Goal: Task Accomplishment & Management: Use online tool/utility

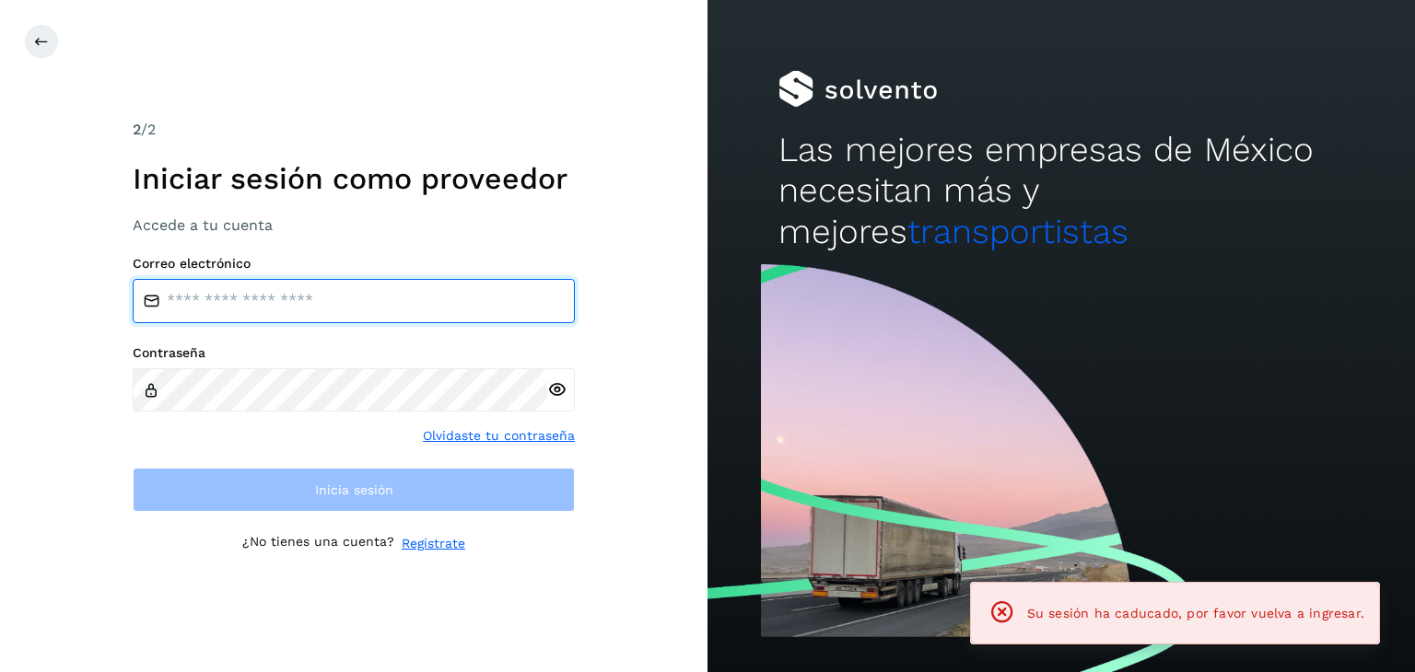
type input "**********"
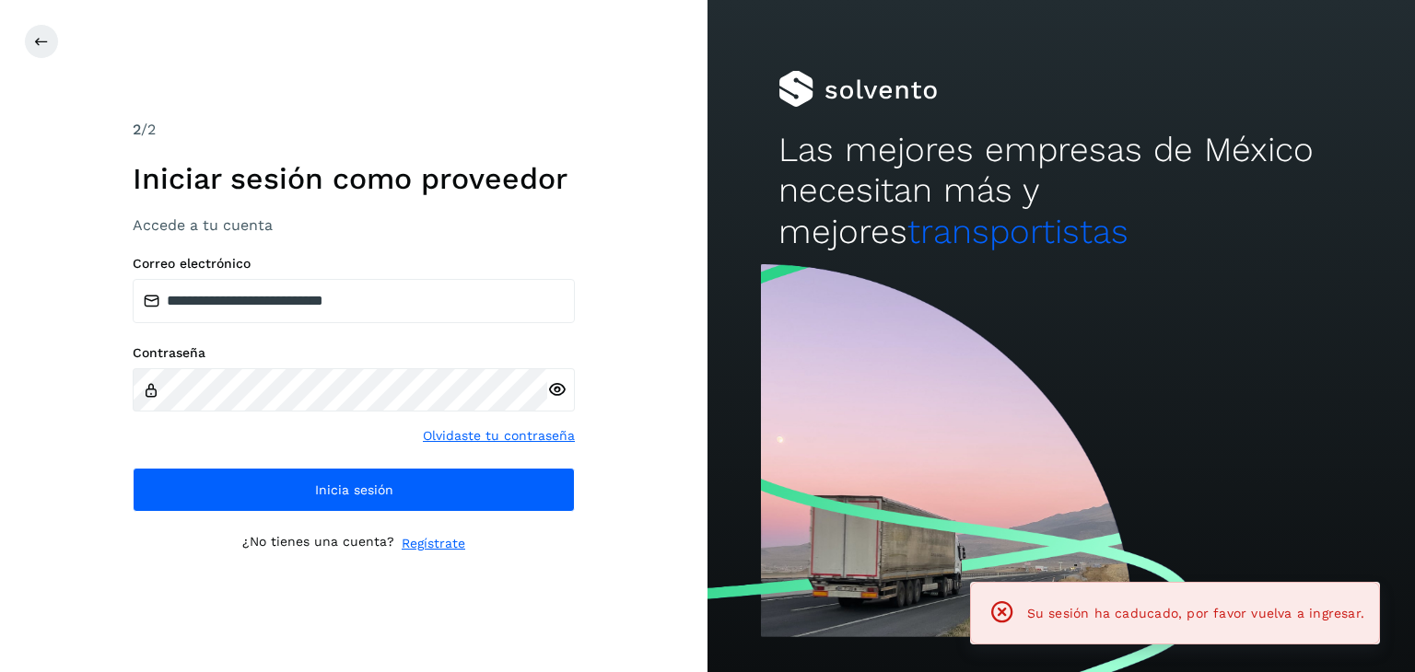
click at [381, 134] on div "2 /2" at bounding box center [354, 130] width 442 height 22
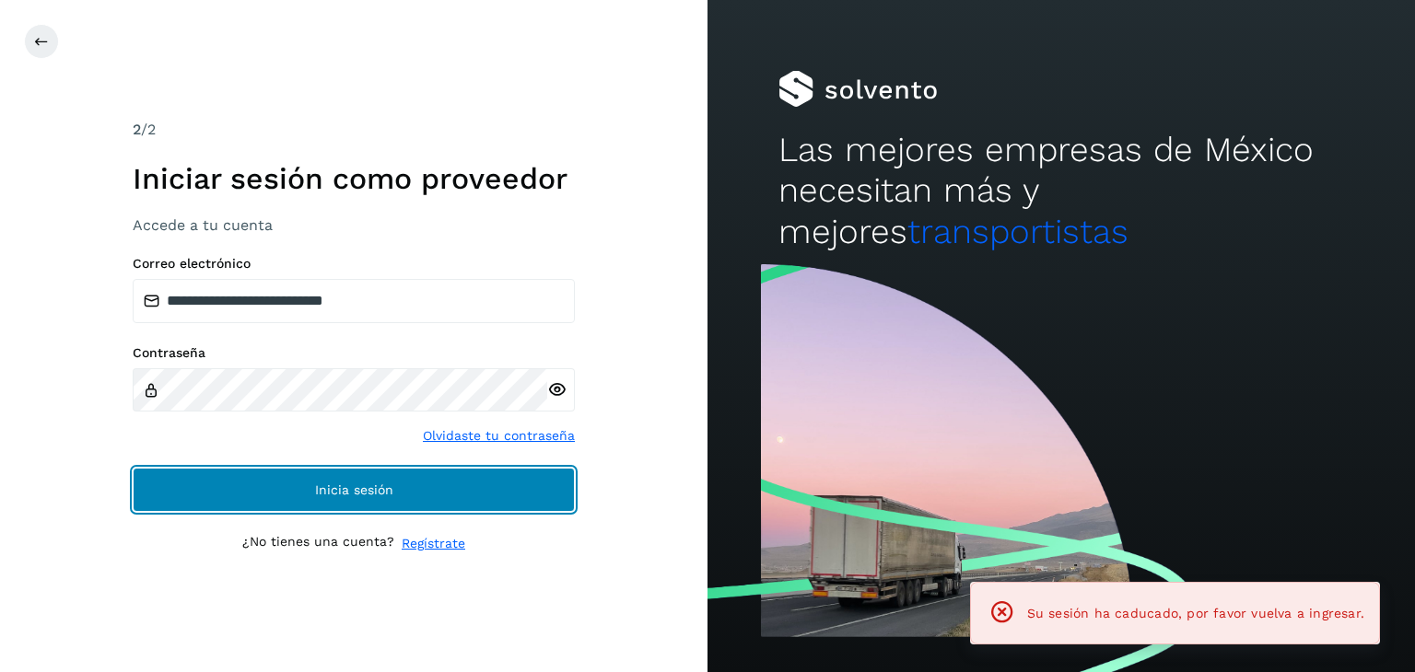
click at [301, 485] on button "Inicia sesión" at bounding box center [354, 490] width 442 height 44
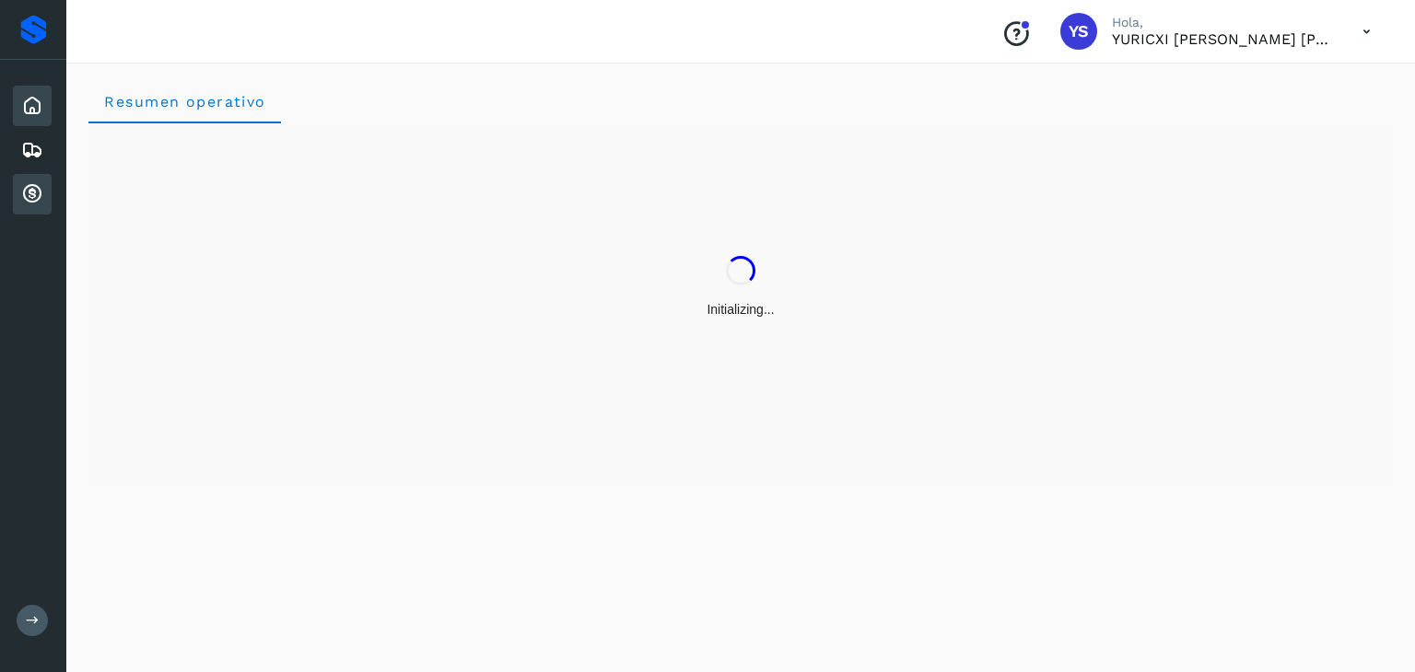
click at [37, 189] on icon at bounding box center [32, 194] width 22 height 22
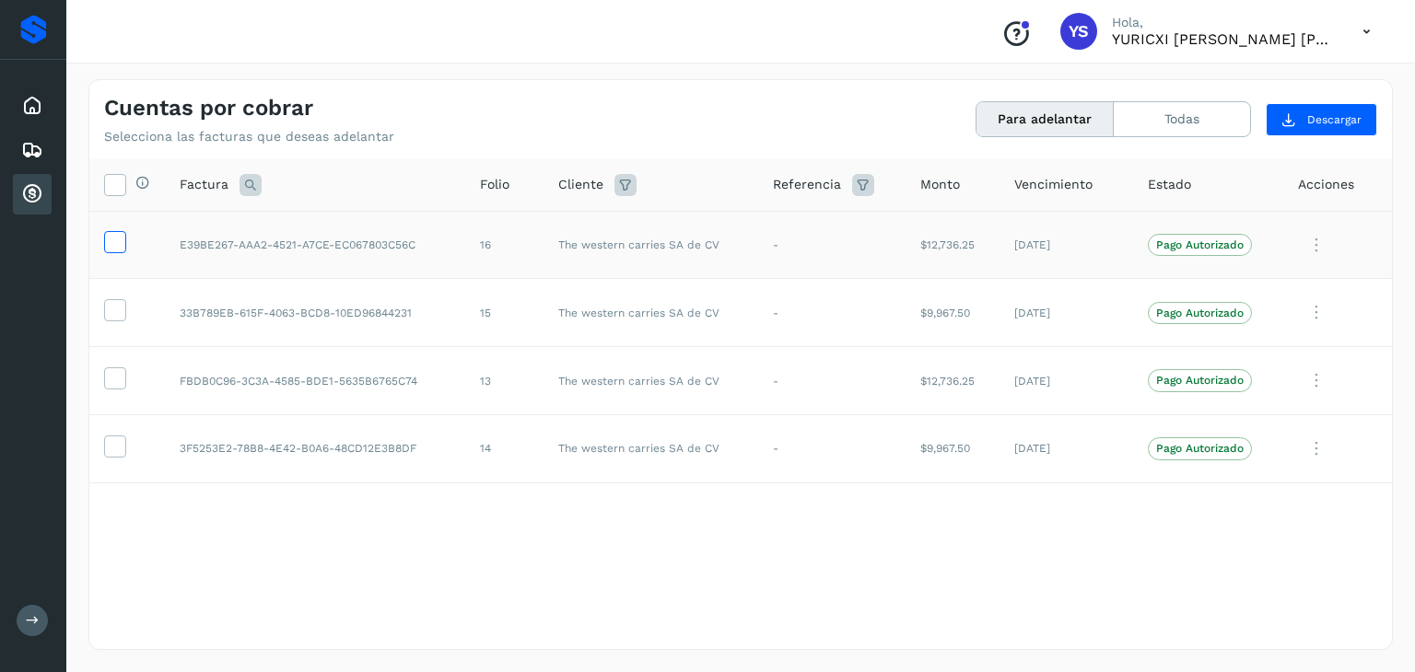
click at [122, 240] on icon at bounding box center [114, 240] width 19 height 19
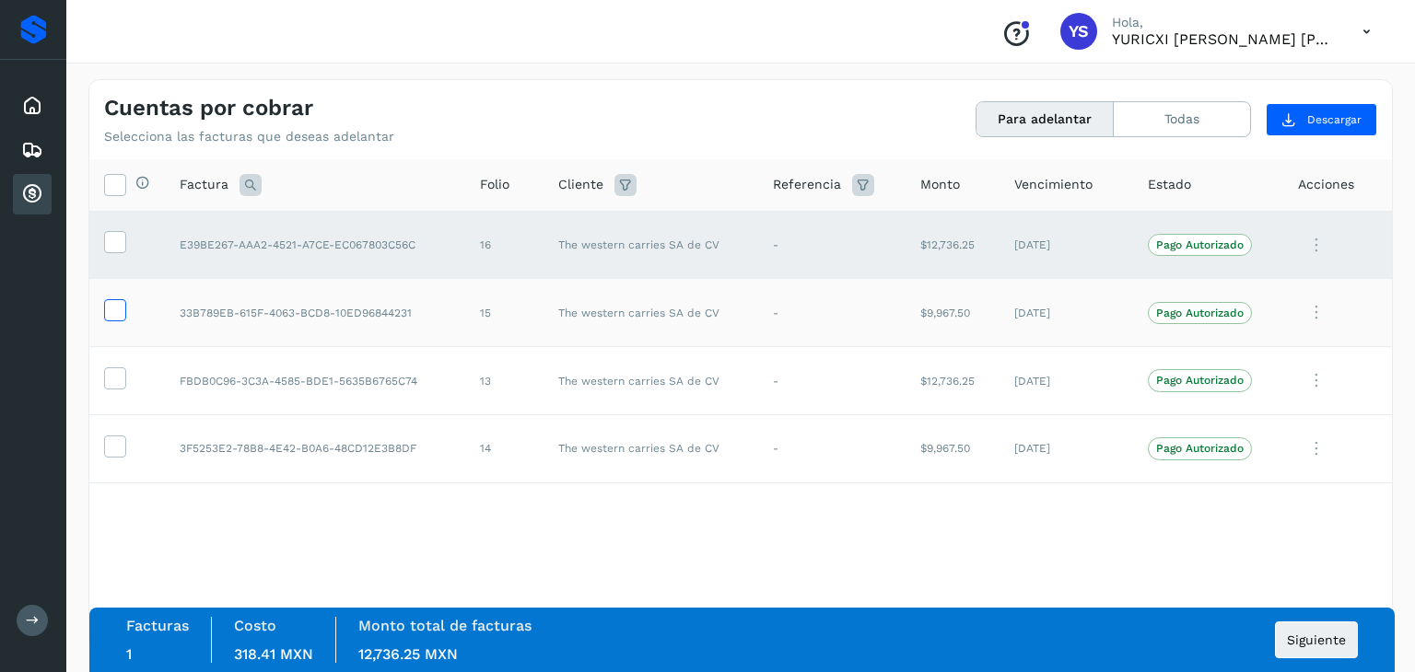
click at [116, 312] on icon at bounding box center [114, 308] width 19 height 19
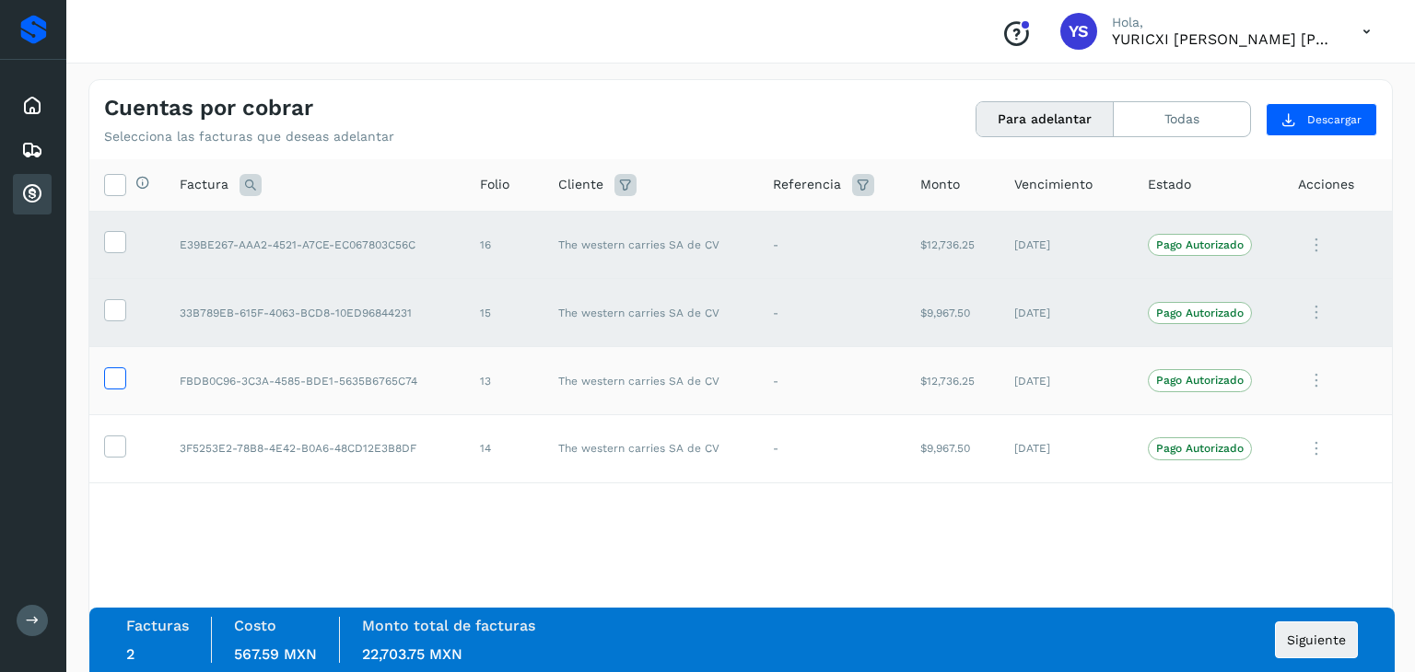
click at [109, 370] on icon at bounding box center [114, 377] width 19 height 19
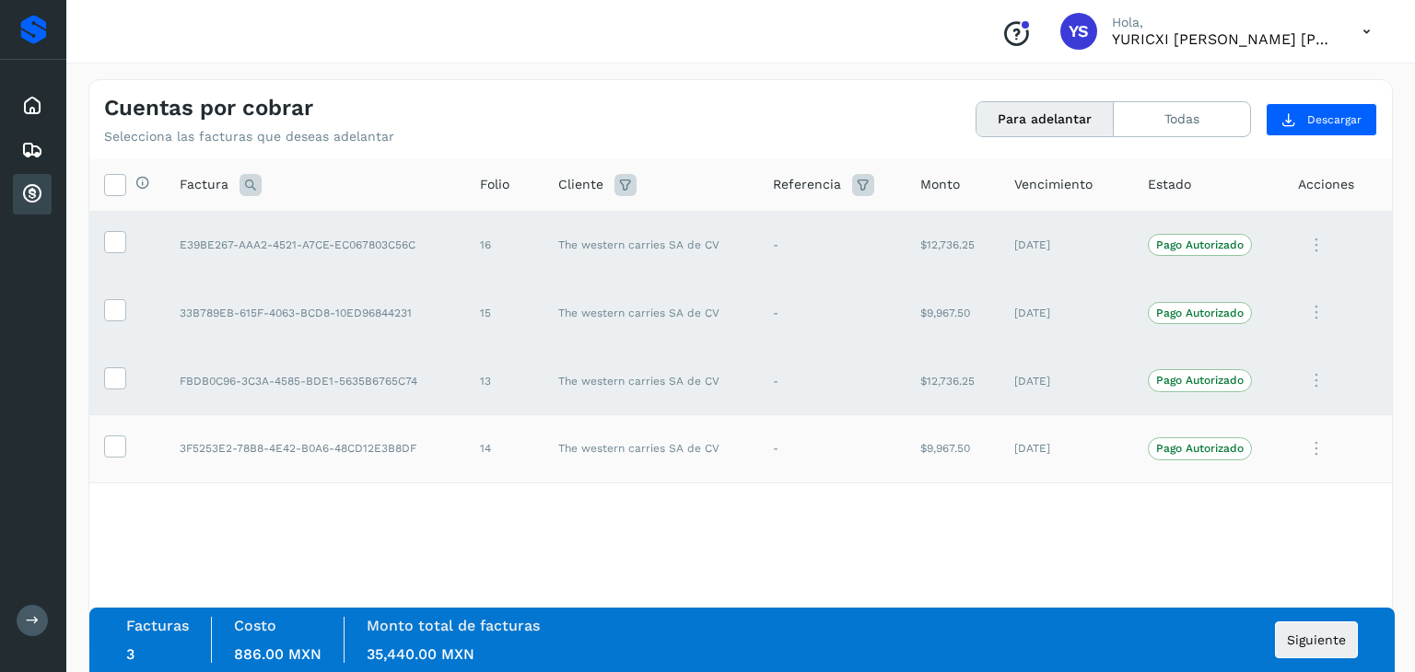
click at [121, 459] on td at bounding box center [127, 449] width 76 height 68
click at [117, 436] on icon at bounding box center [114, 445] width 19 height 19
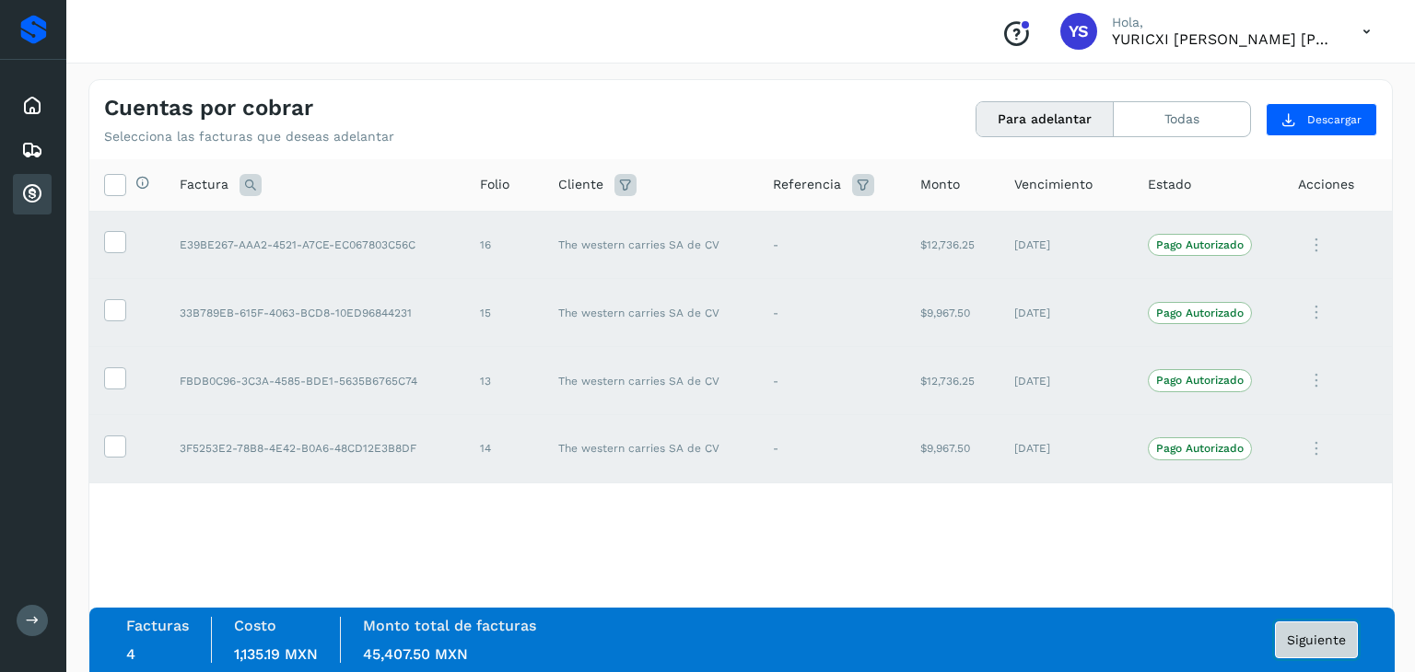
click at [1314, 638] on span "Siguiente" at bounding box center [1316, 640] width 59 height 13
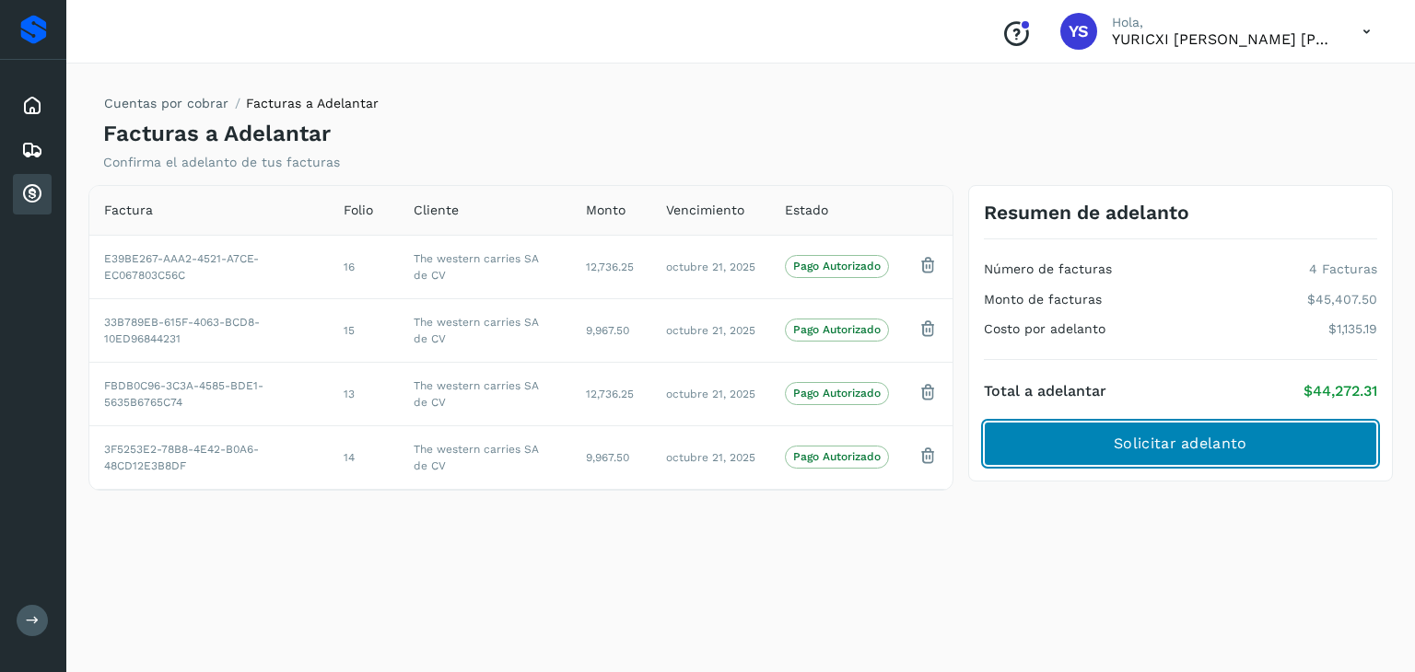
click at [1227, 439] on span "Solicitar adelanto" at bounding box center [1180, 444] width 133 height 20
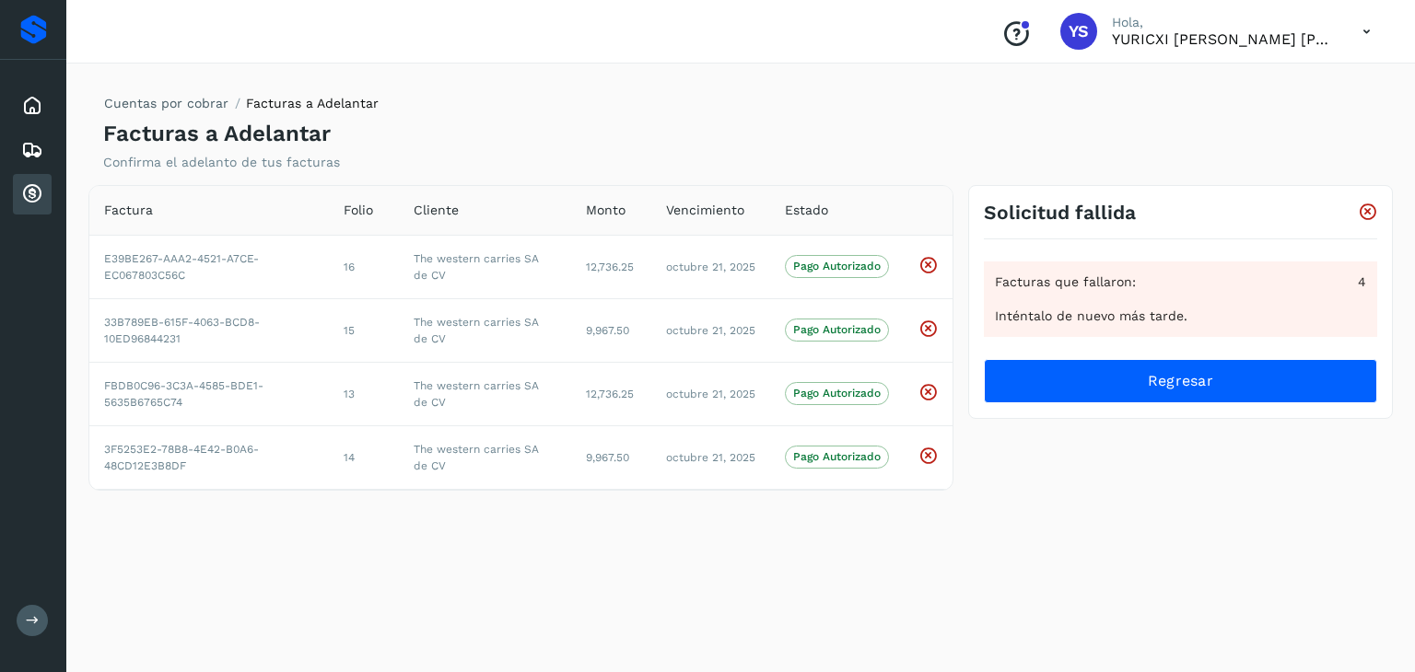
click at [1185, 411] on div "Solicitud fallida Facturas que fallaron: 4 Inténtalo de nuevo más tarde. Regres…" at bounding box center [1180, 302] width 425 height 234
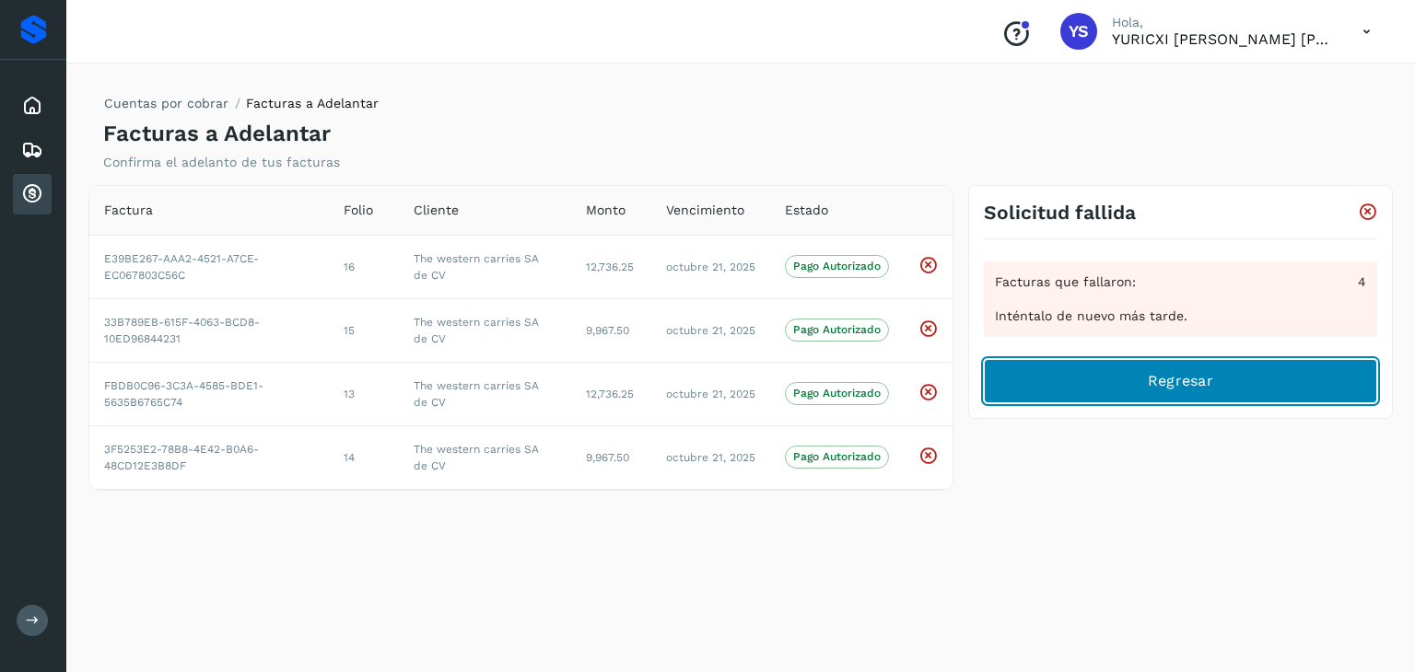
click at [1187, 402] on button "Regresar" at bounding box center [1180, 381] width 393 height 44
